Goal: Task Accomplishment & Management: Manage account settings

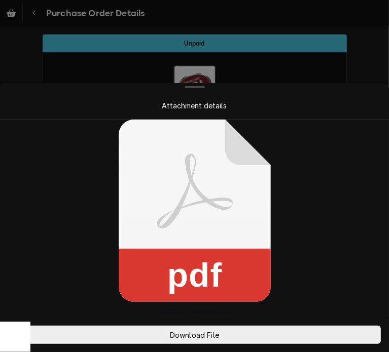
scroll to position [924, 0]
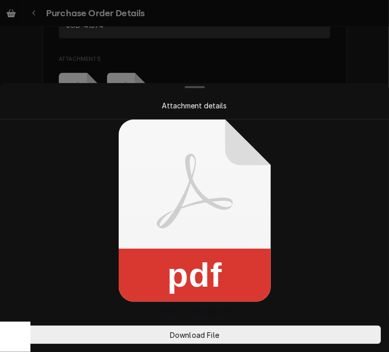
click at [366, 68] on div at bounding box center [194, 176] width 389 height 352
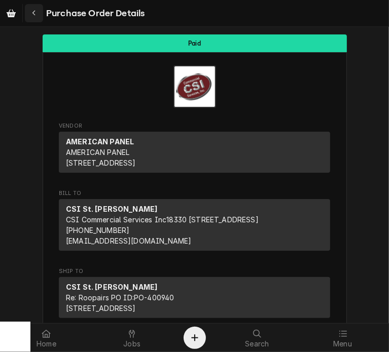
click at [32, 10] on icon "Navigate back" at bounding box center [34, 13] width 5 height 7
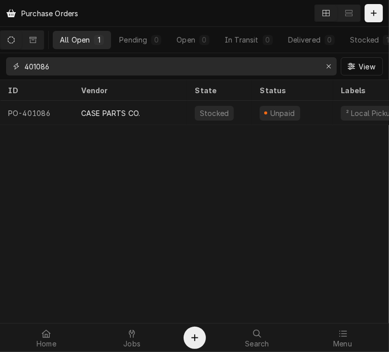
drag, startPoint x: 61, startPoint y: 70, endPoint x: 9, endPoint y: 75, distance: 52.4
click at [9, 75] on div "401086" at bounding box center [171, 66] width 330 height 18
type input "C"
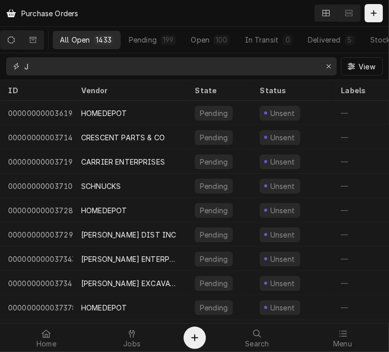
type input "J"
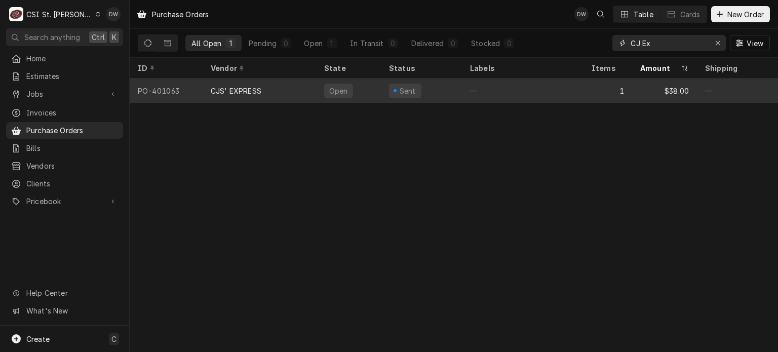
type input "CJ Ex"
click at [226, 90] on div "CJS' EXPRESS" at bounding box center [236, 91] width 51 height 11
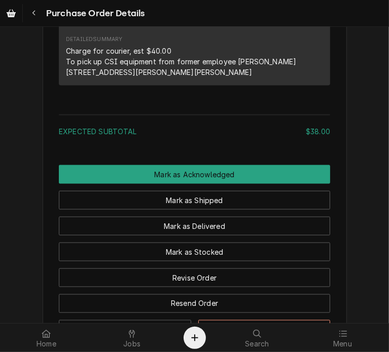
scroll to position [730, 0]
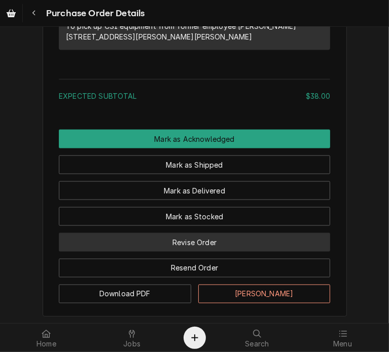
click at [213, 252] on button "Revise Order" at bounding box center [194, 242] width 271 height 19
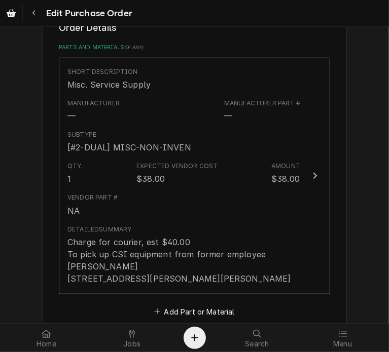
scroll to position [425, 0]
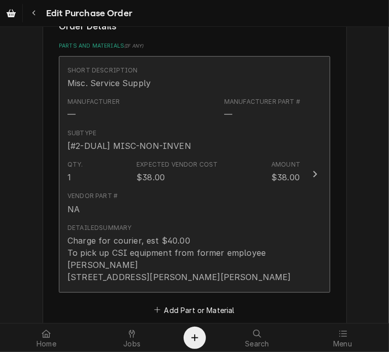
drag, startPoint x: 205, startPoint y: 277, endPoint x: 107, endPoint y: 269, distance: 98.1
click at [107, 269] on div "Charge for courier, est $40.00 To pick up CSI equipment from former employee [P…" at bounding box center [183, 259] width 233 height 49
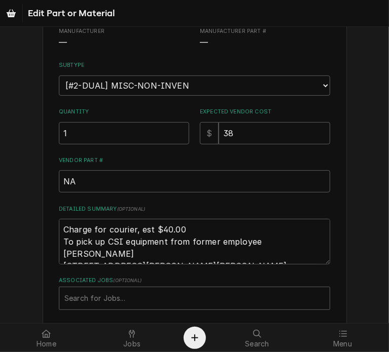
scroll to position [129, 0]
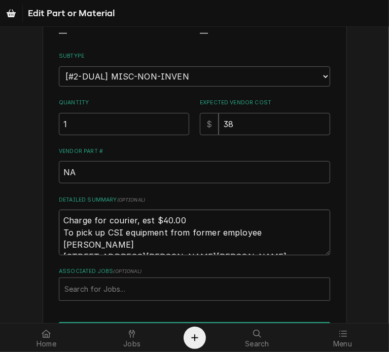
drag, startPoint x: 211, startPoint y: 246, endPoint x: 21, endPoint y: 212, distance: 192.5
click at [21, 212] on div "Use the fields below to edit this part or material: Short Description Misc. Ser…" at bounding box center [194, 149] width 389 height 480
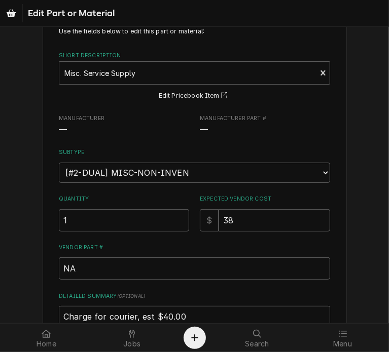
scroll to position [31, 0]
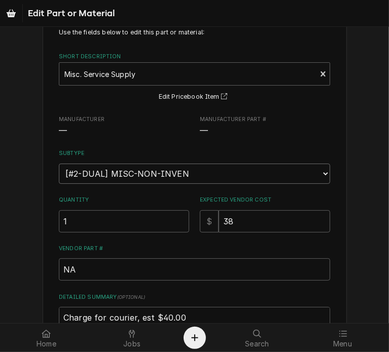
click at [317, 173] on select "Choose a subtype... [#2-DUAL] AFTERHRS-WH-CHG-2 [#2-DUAL] BEV-EQUIP [#2-DUAL] B…" at bounding box center [194, 174] width 271 height 20
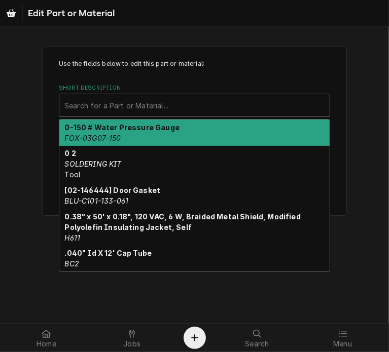
click at [317, 102] on div "Short Description" at bounding box center [194, 105] width 260 height 18
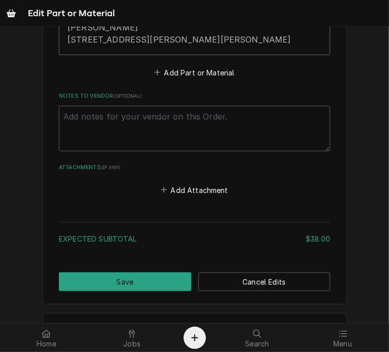
scroll to position [673, 0]
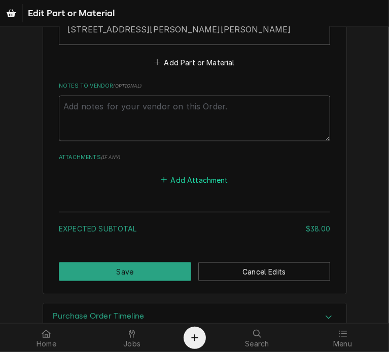
click at [192, 177] on button "Add Attachment" at bounding box center [194, 180] width 71 height 14
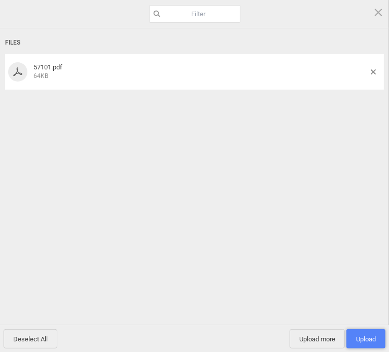
click at [365, 336] on span "Upload 1" at bounding box center [366, 339] width 20 height 8
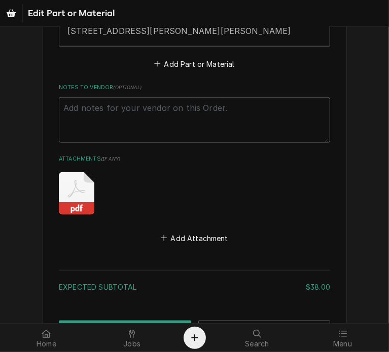
scroll to position [754, 0]
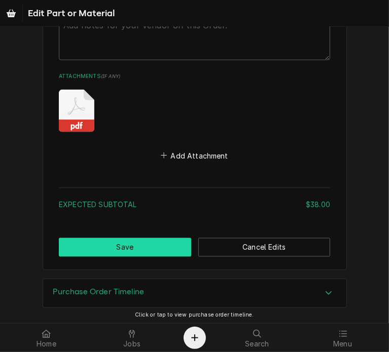
click at [145, 239] on button "Save" at bounding box center [125, 247] width 132 height 19
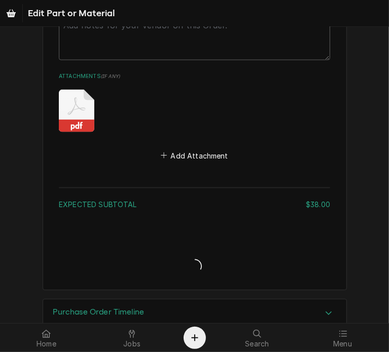
type textarea "x"
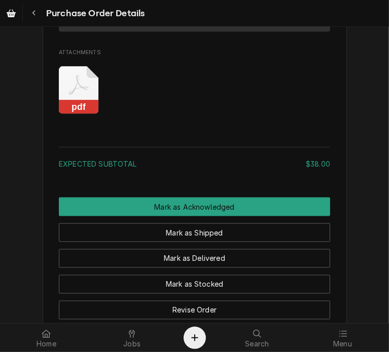
scroll to position [788, 0]
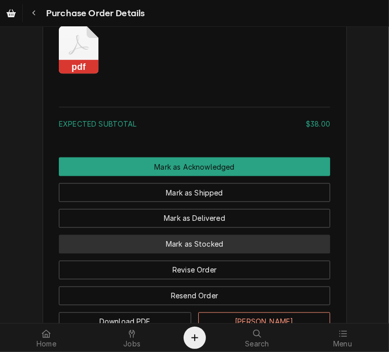
click at [263, 254] on button "Mark as Stocked" at bounding box center [194, 244] width 271 height 19
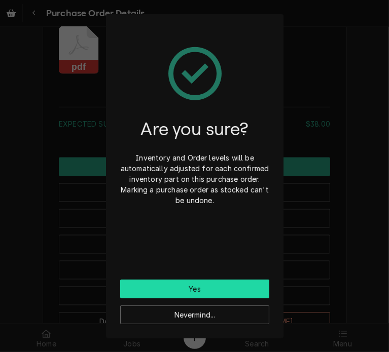
click at [231, 287] on button "Yes" at bounding box center [194, 289] width 149 height 19
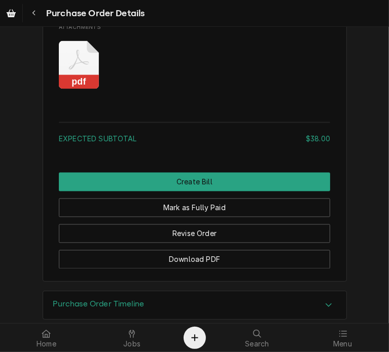
scroll to position [904, 0]
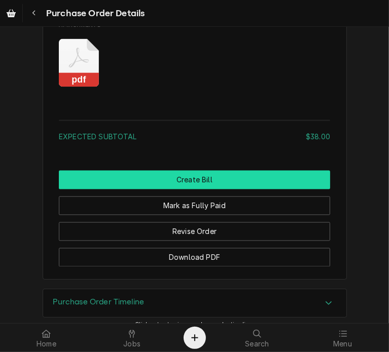
click at [286, 189] on button "Create Bill" at bounding box center [194, 180] width 271 height 19
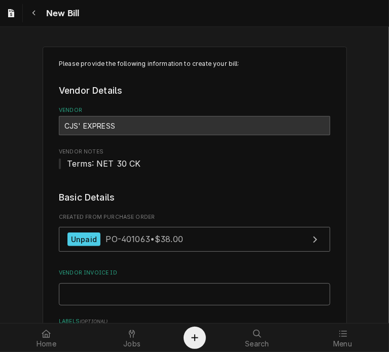
click at [204, 301] on input "Vendor Invoice ID" at bounding box center [194, 294] width 271 height 22
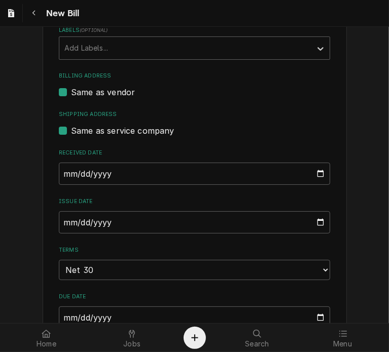
scroll to position [293, 0]
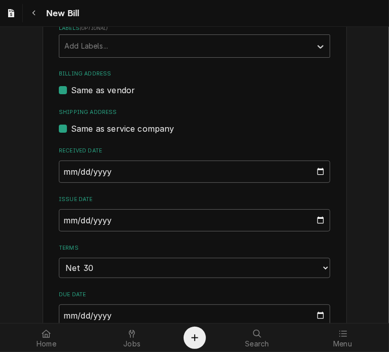
type input "57101"
click at [63, 222] on input "2025-09-27" at bounding box center [194, 220] width 271 height 22
type input "2025-08-25"
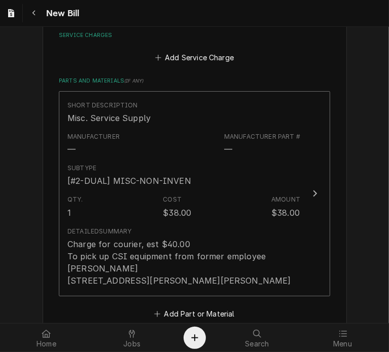
scroll to position [642, 0]
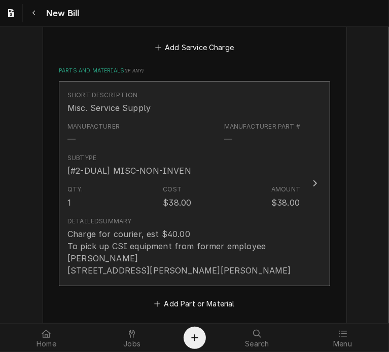
click at [315, 183] on div "Update Line Item" at bounding box center [314, 183] width 13 height 12
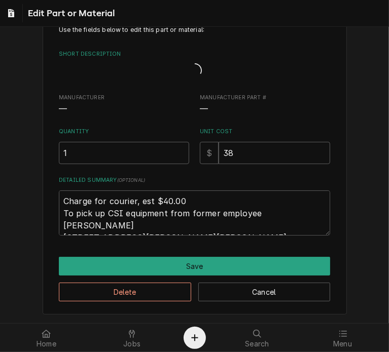
scroll to position [21, 0]
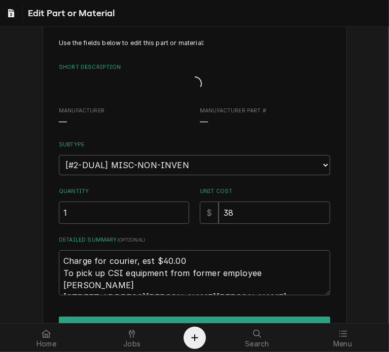
type textarea "x"
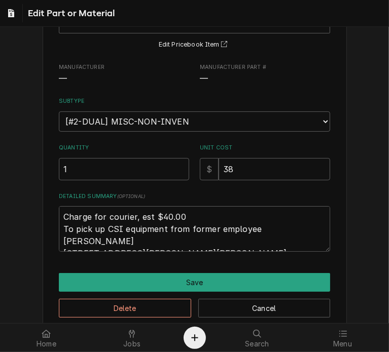
scroll to position [98, 0]
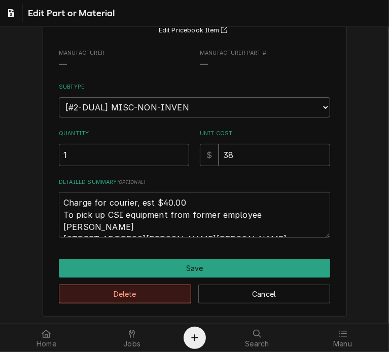
click at [138, 289] on button "Delete" at bounding box center [125, 294] width 132 height 19
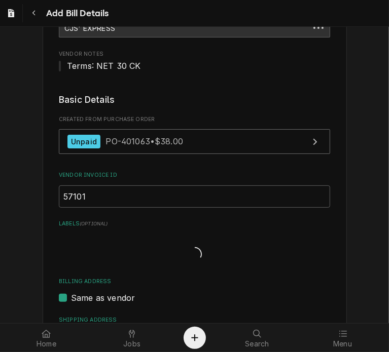
scroll to position [630, 0]
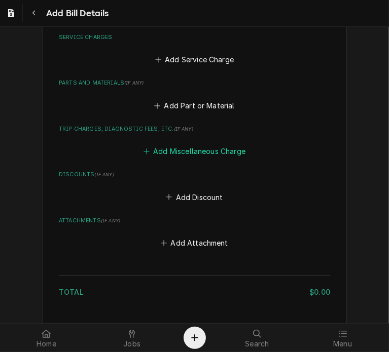
click at [191, 149] on button "Add Miscellaneous Charge" at bounding box center [193, 151] width 105 height 14
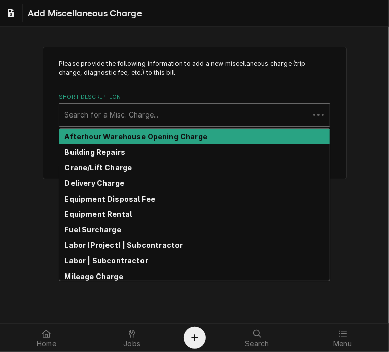
click at [178, 110] on div "Short Description" at bounding box center [184, 115] width 240 height 18
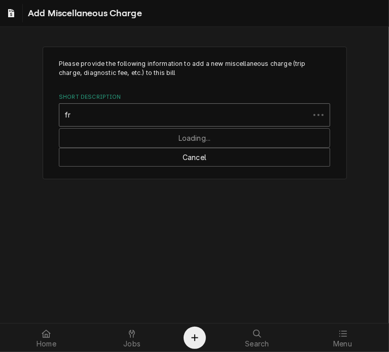
type input "f"
type input "ship"
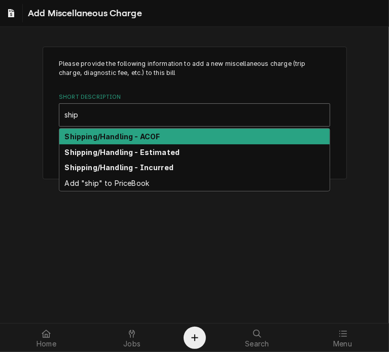
click at [182, 132] on div "Shipping/Handling - ACOF" at bounding box center [194, 137] width 270 height 16
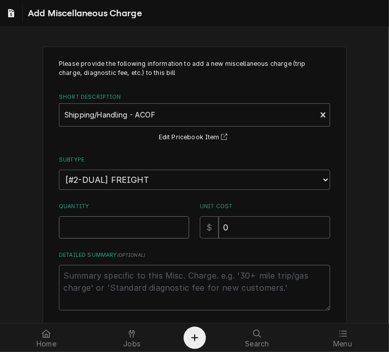
click at [120, 223] on input "Quantity" at bounding box center [124, 227] width 130 height 22
type textarea "x"
type input "1"
drag, startPoint x: 245, startPoint y: 224, endPoint x: 218, endPoint y: 231, distance: 27.6
click at [218, 231] on input "0" at bounding box center [273, 227] width 111 height 22
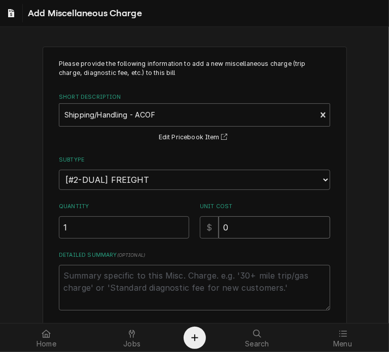
type textarea "x"
type input "3"
type textarea "x"
type input "38"
type textarea "x"
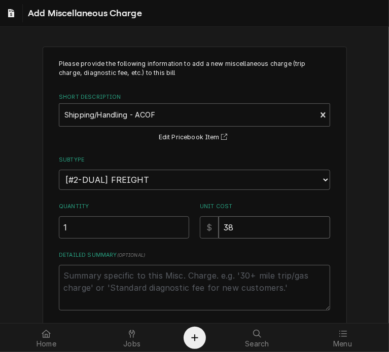
type input "38.0"
type textarea "x"
type input "38.00"
click at [159, 287] on textarea "Detailed Summary ( optional )" at bounding box center [194, 288] width 271 height 46
paste textarea "57101"
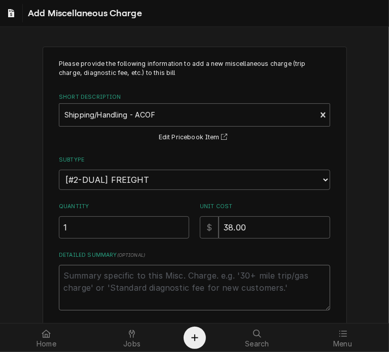
type textarea "x"
type textarea "57101"
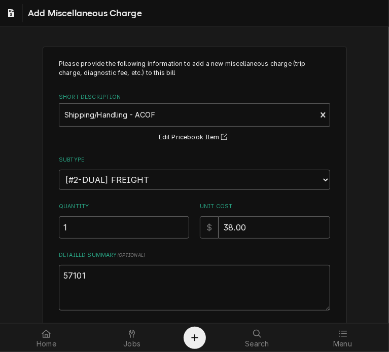
type textarea "x"
type textarea "5710"
type textarea "x"
type textarea "571"
type textarea "x"
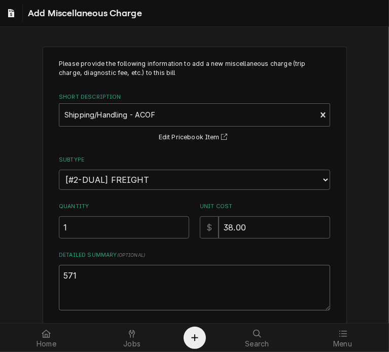
type textarea "57"
type textarea "x"
type textarea "5"
type textarea "x"
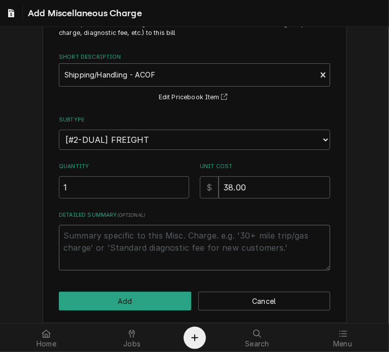
scroll to position [47, 0]
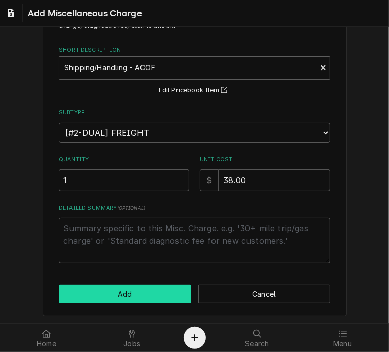
click at [137, 294] on button "Add" at bounding box center [125, 294] width 132 height 19
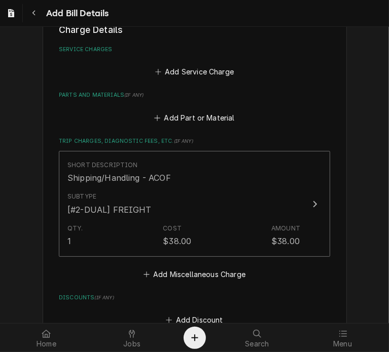
scroll to position [807, 0]
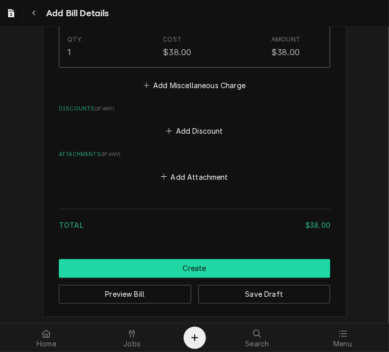
click at [227, 265] on button "Create" at bounding box center [194, 268] width 271 height 19
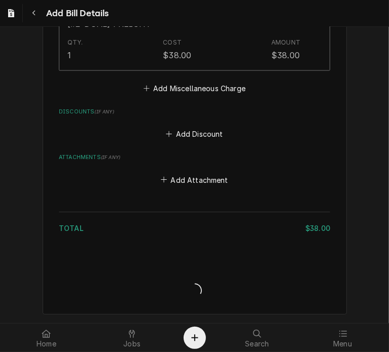
scroll to position [802, 0]
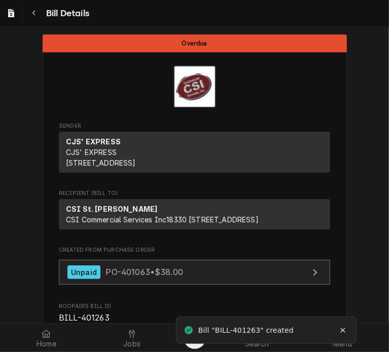
click at [202, 285] on link "Unpaid PO-401063 • $38.00" at bounding box center [194, 272] width 271 height 25
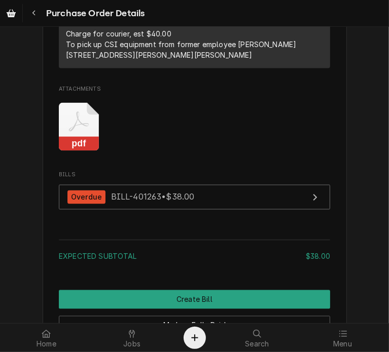
scroll to position [841, 0]
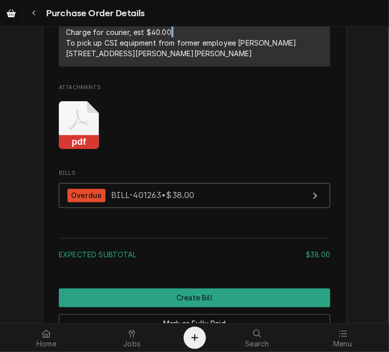
drag, startPoint x: 170, startPoint y: 61, endPoint x: 59, endPoint y: 80, distance: 113.0
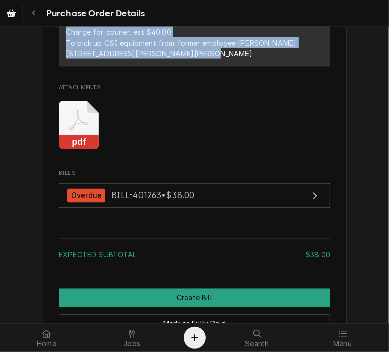
drag, startPoint x: 59, startPoint y: 62, endPoint x: 218, endPoint y: 83, distance: 160.3
copy div "Charge for courier, est $40.00 To pick up CSI equipment from former employee Sa…"
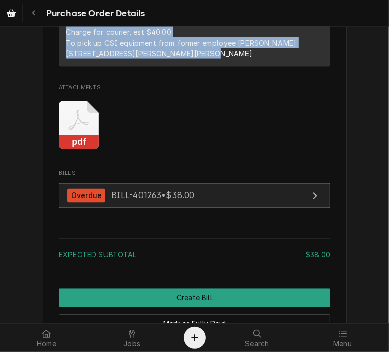
click at [199, 208] on link "Overdue BILL-401263 • $38.00" at bounding box center [194, 195] width 271 height 25
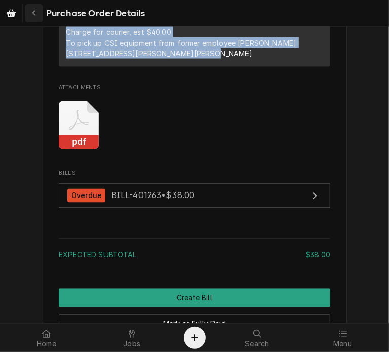
click at [35, 10] on icon "Navigate back" at bounding box center [34, 13] width 5 height 7
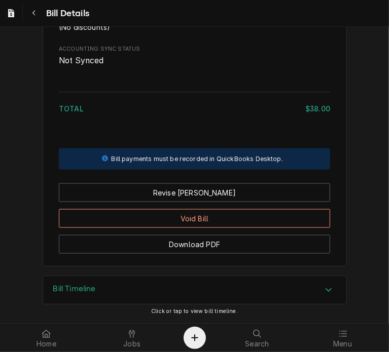
scroll to position [734, 0]
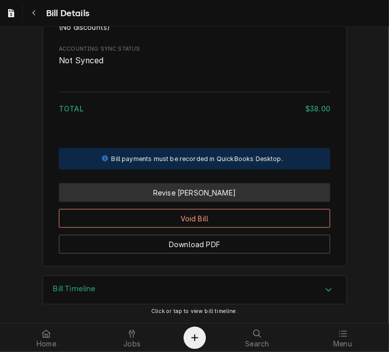
click at [192, 194] on button "Revise [PERSON_NAME]" at bounding box center [194, 192] width 271 height 19
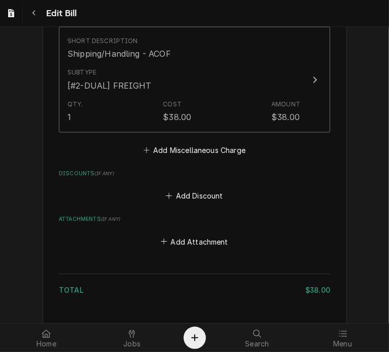
scroll to position [747, 0]
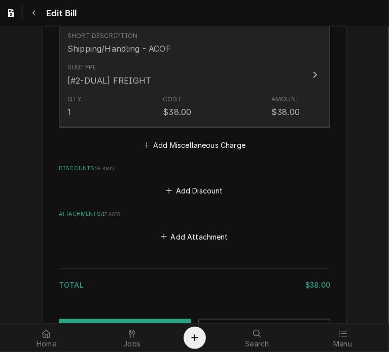
click at [312, 75] on icon "Update Line Item" at bounding box center [314, 75] width 5 height 8
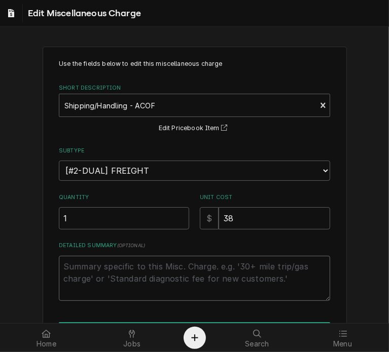
click at [202, 275] on textarea "Detailed Summary ( optional )" at bounding box center [194, 279] width 271 height 46
paste textarea "Charge for courier, est $40.00 To pick up CSI equipment from former employee [P…"
type textarea "x"
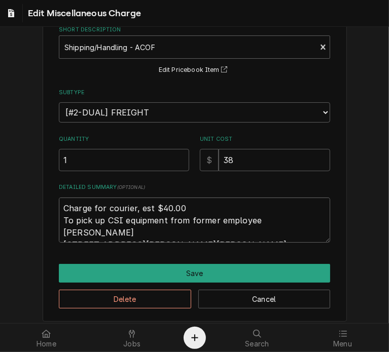
scroll to position [63, 0]
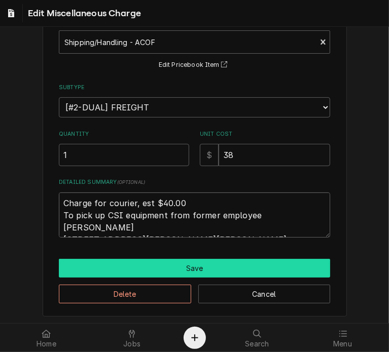
type textarea "Charge for courier, est $40.00 To pick up CSI equipment from former employee [P…"
click at [135, 267] on button "Save" at bounding box center [194, 268] width 271 height 19
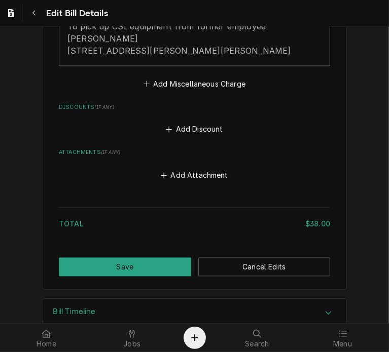
scroll to position [897, 0]
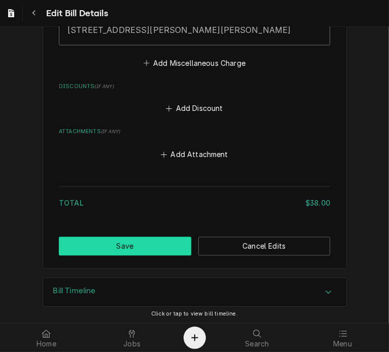
click at [104, 245] on button "Save" at bounding box center [125, 246] width 132 height 19
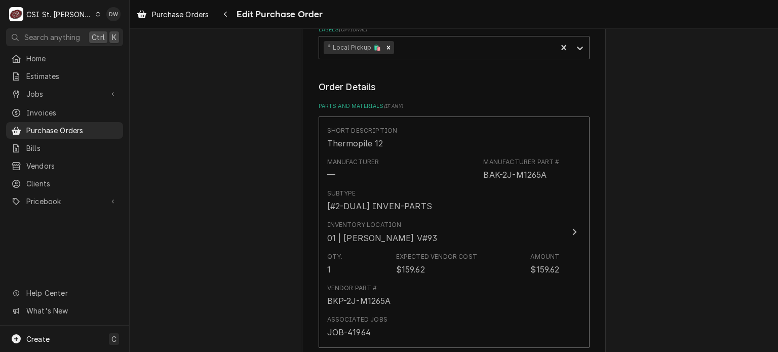
scroll to position [770, 0]
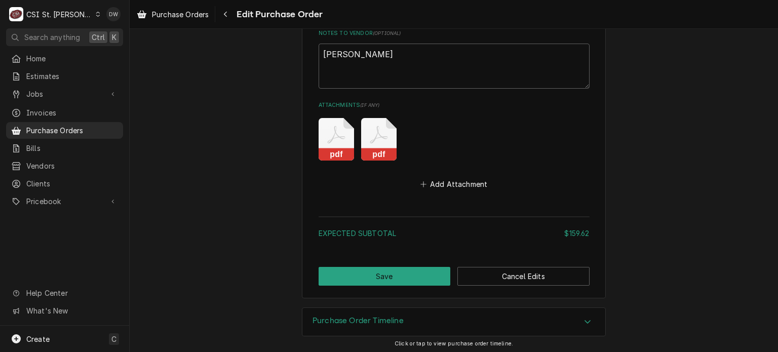
click at [375, 145] on icon "Attachments" at bounding box center [378, 139] width 35 height 43
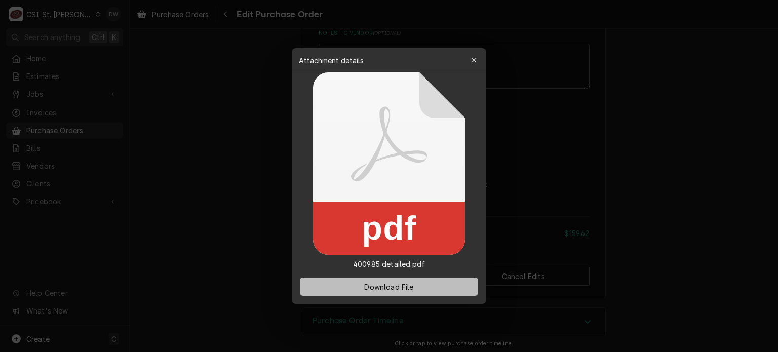
click at [391, 291] on span "Download File" at bounding box center [388, 287] width 53 height 11
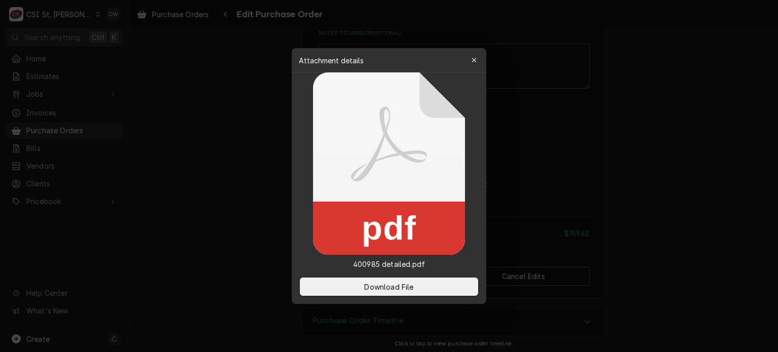
click at [253, 133] on div at bounding box center [389, 176] width 778 height 352
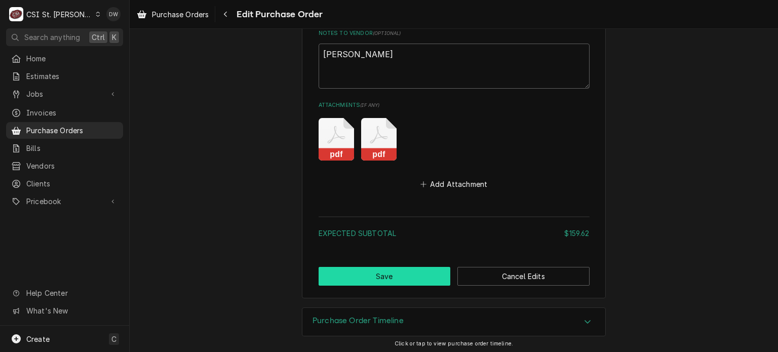
click at [410, 271] on button "Save" at bounding box center [385, 276] width 132 height 19
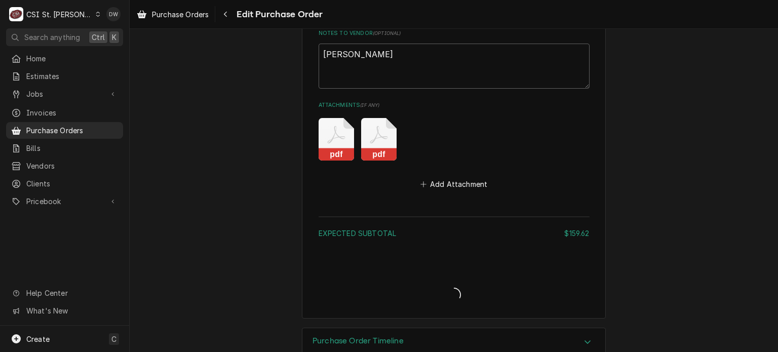
type textarea "x"
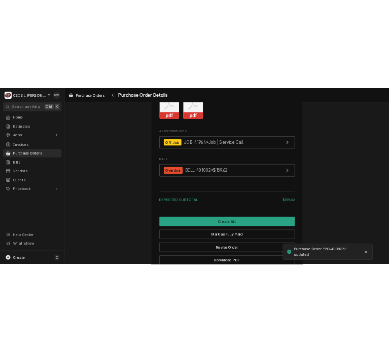
scroll to position [1063, 0]
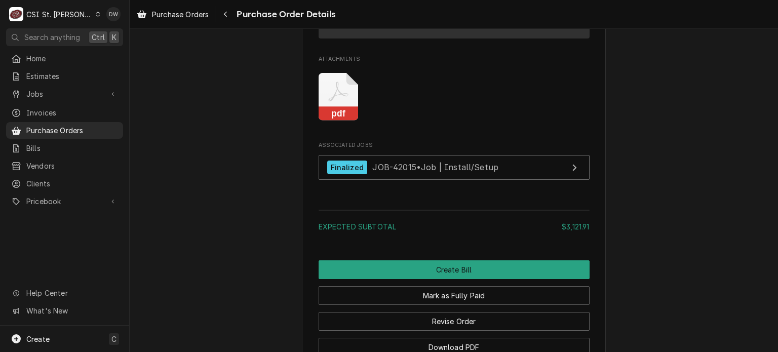
scroll to position [860, 0]
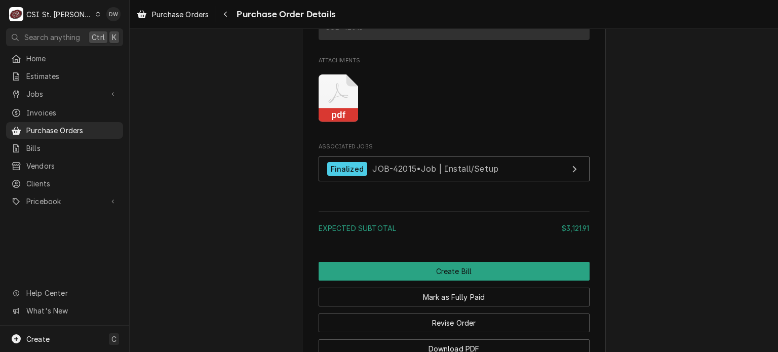
click at [347, 131] on div "pdf" at bounding box center [454, 99] width 271 height 64
click at [335, 123] on rect "Attachments" at bounding box center [339, 115] width 40 height 14
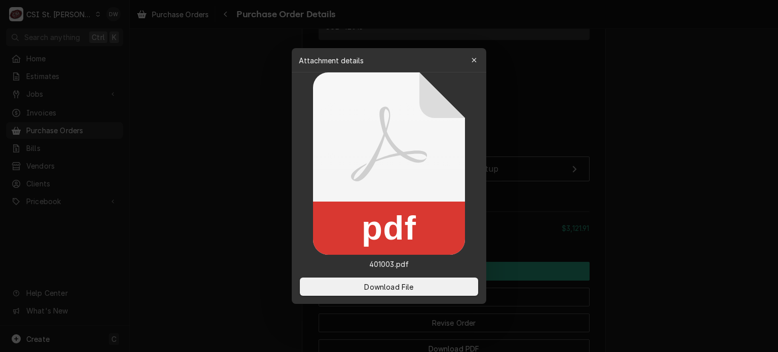
click at [638, 164] on div at bounding box center [389, 176] width 778 height 352
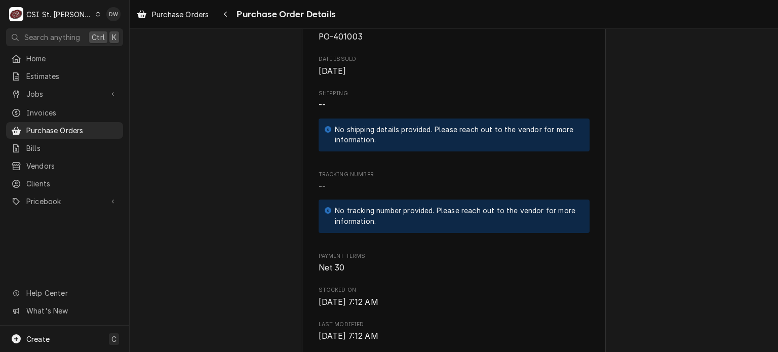
scroll to position [356, 0]
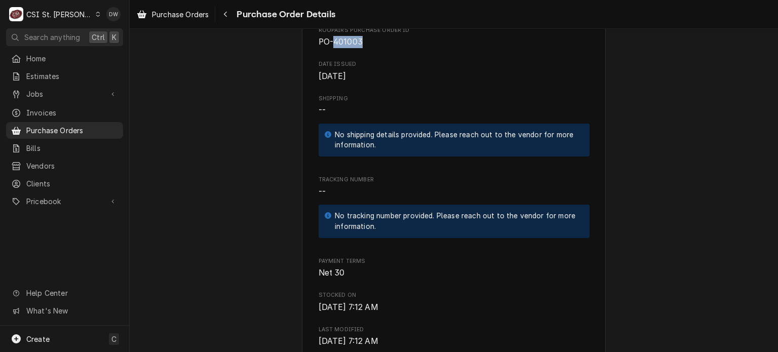
drag, startPoint x: 359, startPoint y: 73, endPoint x: 331, endPoint y: 74, distance: 27.9
click at [331, 48] on span "PO-401003" at bounding box center [454, 42] width 271 height 12
copy span "401003"
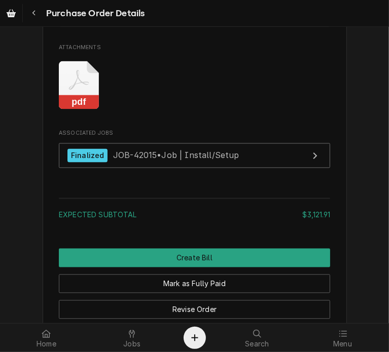
scroll to position [901, 0]
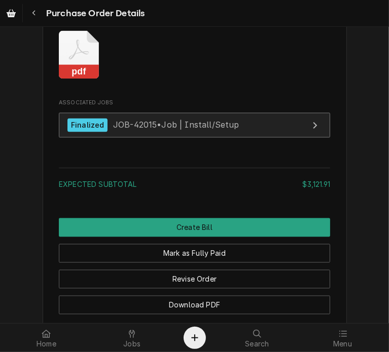
click at [128, 130] on span "JOB-42015 • Job | Install/Setup" at bounding box center [176, 125] width 126 height 10
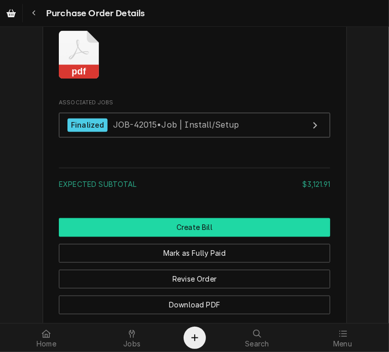
click at [178, 237] on button "Create Bill" at bounding box center [194, 227] width 271 height 19
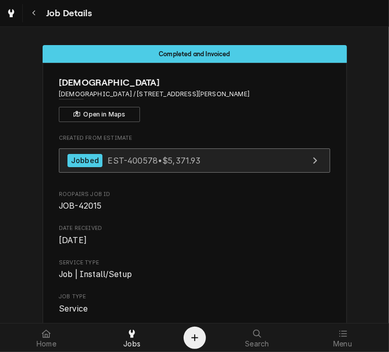
click at [160, 156] on span "EST-400578 • $5,371.93" at bounding box center [153, 160] width 93 height 10
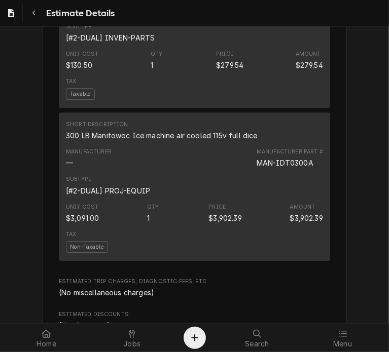
scroll to position [1528, 0]
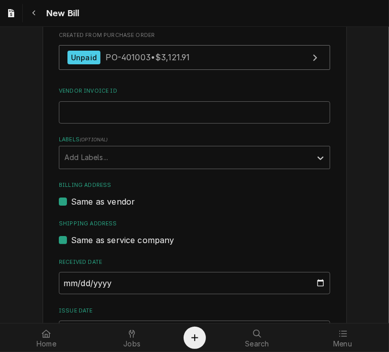
scroll to position [241, 0]
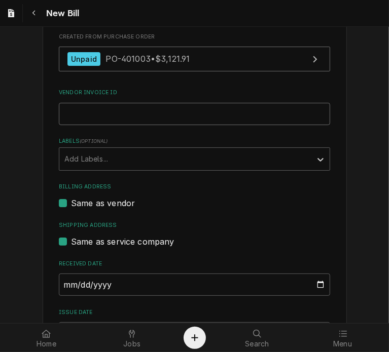
click at [65, 109] on input "Vendor Invoice ID" at bounding box center [194, 114] width 271 height 22
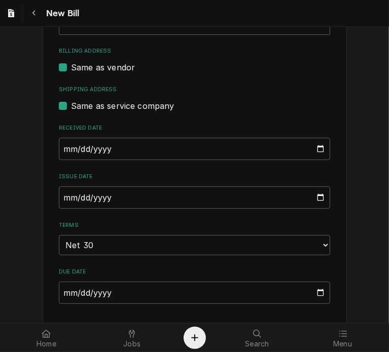
scroll to position [395, 0]
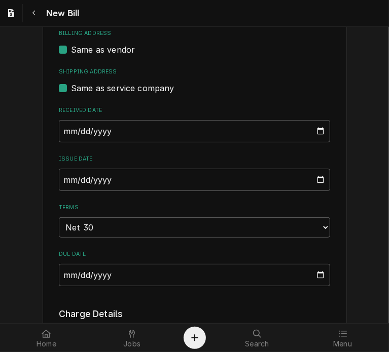
type input "536636"
click at [59, 178] on input "[DATE]" at bounding box center [194, 180] width 271 height 22
type input "[DATE]"
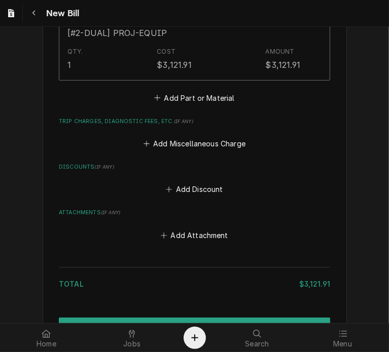
scroll to position [899, 0]
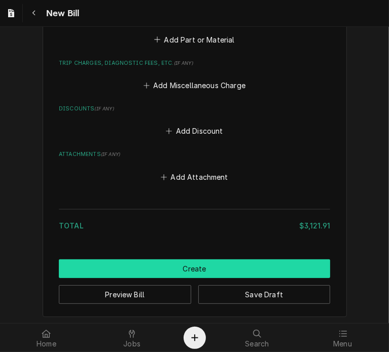
click at [237, 265] on button "Create" at bounding box center [194, 268] width 271 height 19
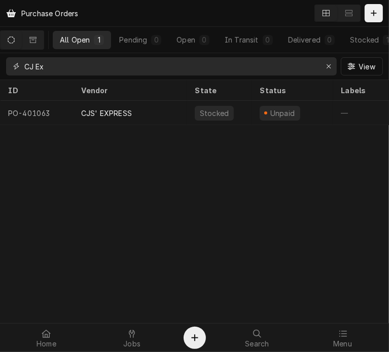
drag, startPoint x: 87, startPoint y: 63, endPoint x: -1, endPoint y: 64, distance: 87.1
click at [0, 64] on html "Purchase Orders All Open 1 Pending 0 Open 0 In Transit 0 Delivered 0 Stocked 1 …" at bounding box center [194, 176] width 389 height 352
click at [93, 70] on input "CJ Ex" at bounding box center [170, 66] width 293 height 18
drag, startPoint x: 93, startPoint y: 70, endPoint x: 15, endPoint y: 69, distance: 78.5
click at [15, 69] on div "CJ Ex" at bounding box center [171, 66] width 330 height 18
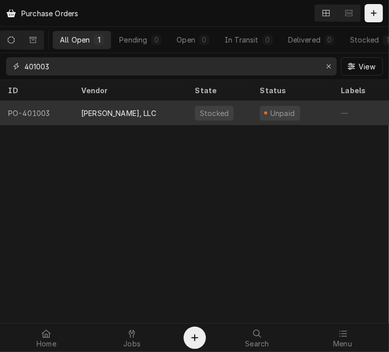
type input "401003"
click at [91, 103] on div "[PERSON_NAME], LLC" at bounding box center [129, 113] width 113 height 24
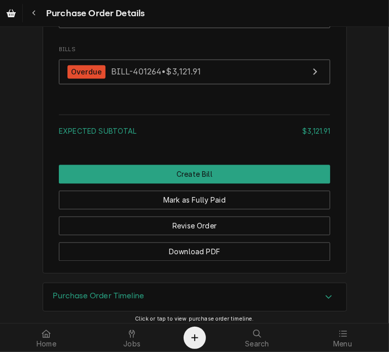
scroll to position [1031, 0]
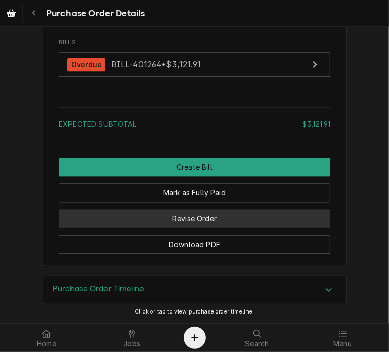
click at [175, 228] on button "Revise Order" at bounding box center [194, 218] width 271 height 19
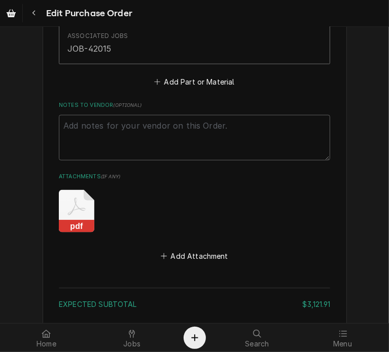
scroll to position [735, 0]
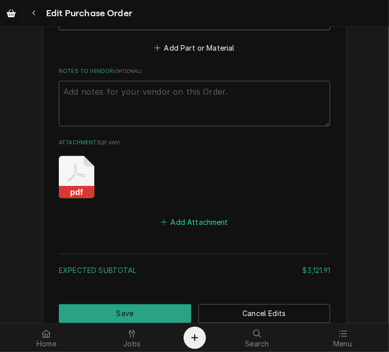
click at [182, 221] on button "Add Attachment" at bounding box center [194, 222] width 71 height 14
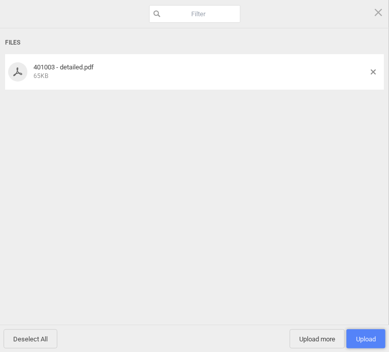
click at [358, 337] on span "Upload 1" at bounding box center [366, 339] width 20 height 8
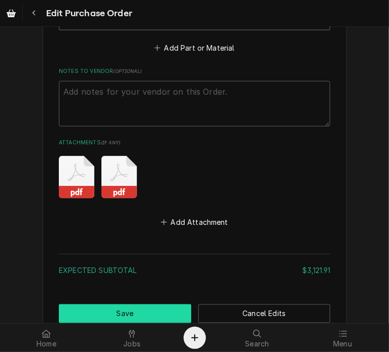
click at [148, 305] on button "Save" at bounding box center [125, 313] width 132 height 19
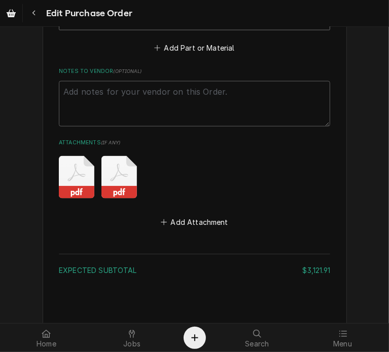
type textarea "x"
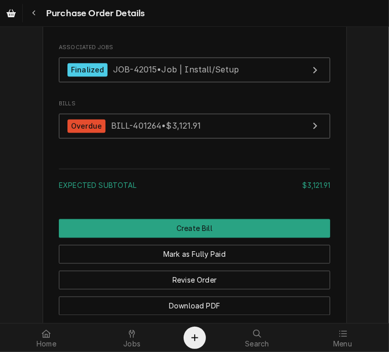
scroll to position [958, 0]
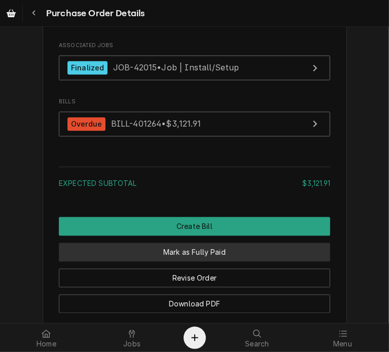
click at [241, 262] on button "Mark as Fully Paid" at bounding box center [194, 252] width 271 height 19
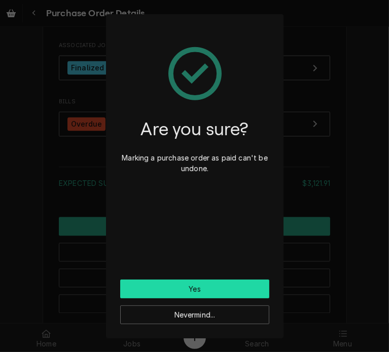
click at [239, 290] on button "Yes" at bounding box center [194, 289] width 149 height 19
